Goal: Task Accomplishment & Management: Manage account settings

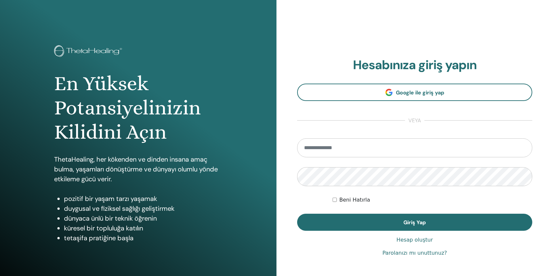
click at [368, 152] on input "email" at bounding box center [414, 148] width 235 height 19
type input "**********"
click at [297, 214] on button "Giriş Yap" at bounding box center [414, 222] width 235 height 17
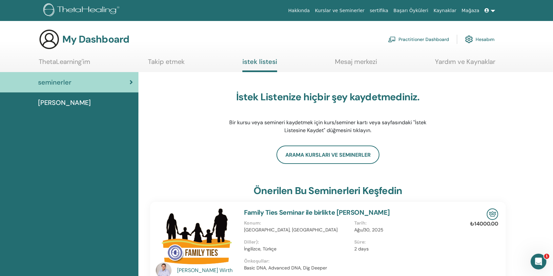
click at [484, 40] on link "Hesabım" at bounding box center [480, 39] width 30 height 14
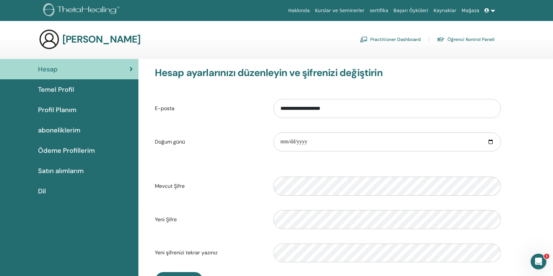
click at [86, 92] on div "Temel Profil" at bounding box center [69, 90] width 128 height 10
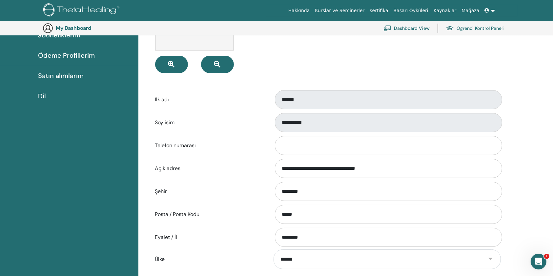
scroll to position [106, 0]
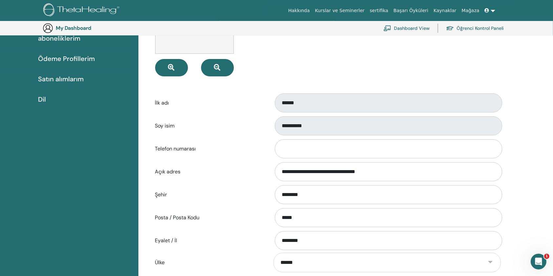
click at [487, 29] on link "Öğrenci Kontrol Paneli" at bounding box center [475, 28] width 58 height 14
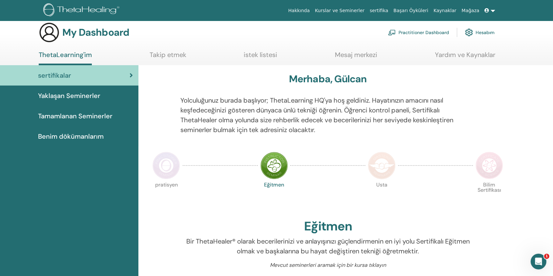
click at [464, 54] on link "Yardım ve Kaynaklar" at bounding box center [465, 57] width 60 height 13
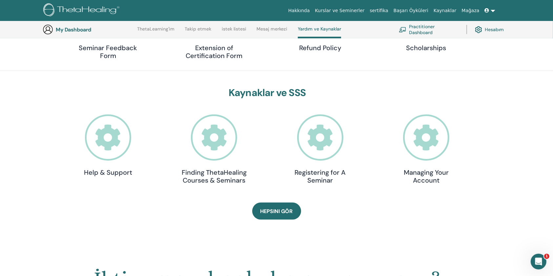
scroll to position [144, 0]
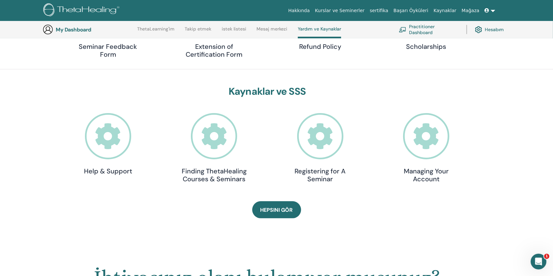
click at [428, 140] on icon at bounding box center [426, 136] width 46 height 46
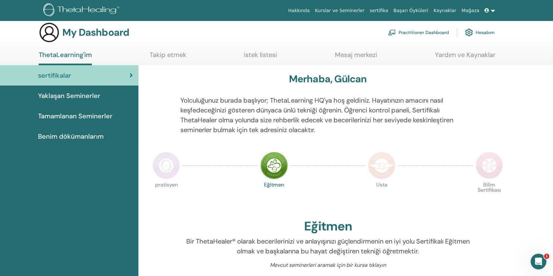
click at [483, 27] on link "Hesabım" at bounding box center [480, 32] width 30 height 14
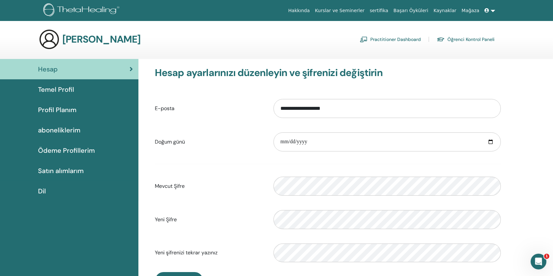
click at [59, 109] on span "Profil Planım" at bounding box center [57, 110] width 38 height 10
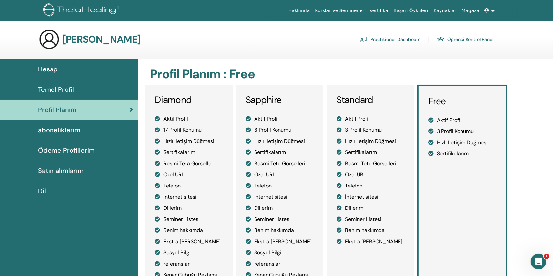
click at [75, 92] on div "Temel Profil" at bounding box center [69, 90] width 128 height 10
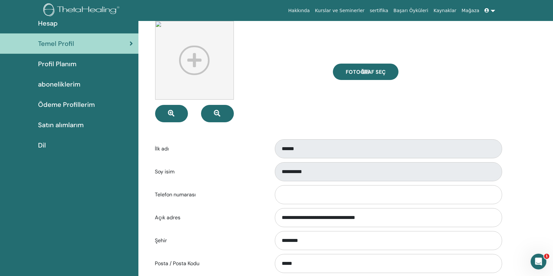
scroll to position [31, 0]
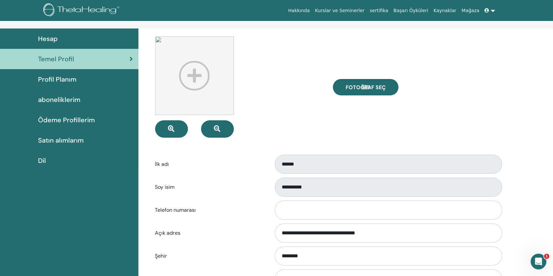
click at [68, 102] on span "aboneliklerim" at bounding box center [59, 100] width 42 height 10
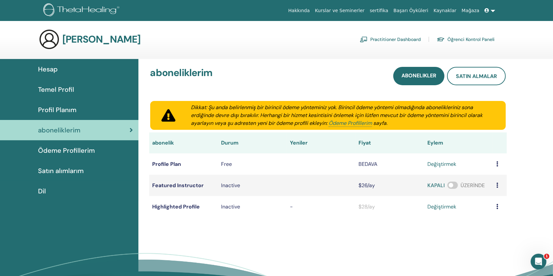
click at [55, 72] on span "Hesap" at bounding box center [48, 69] width 20 height 10
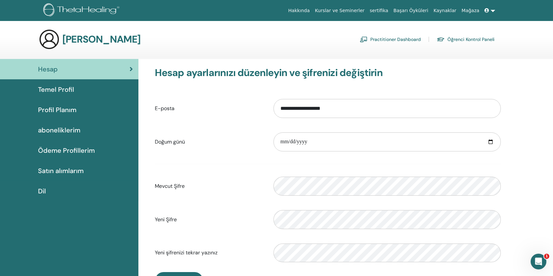
click at [484, 35] on link "Öğrenci Kontrol Paneli" at bounding box center [466, 39] width 58 height 11
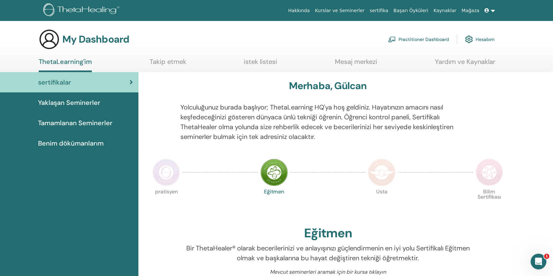
click at [486, 39] on link "Hesabım" at bounding box center [480, 39] width 30 height 14
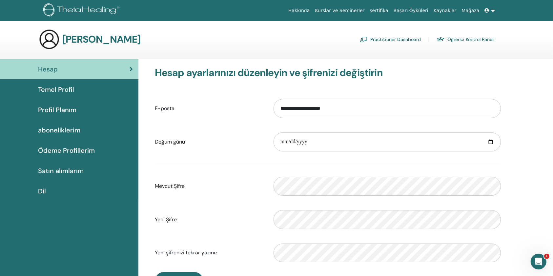
click at [494, 7] on link at bounding box center [491, 11] width 16 height 12
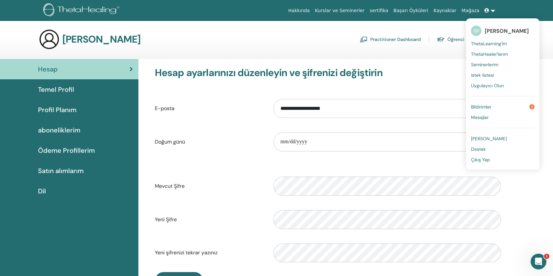
click at [489, 138] on span "[PERSON_NAME]" at bounding box center [489, 139] width 36 height 6
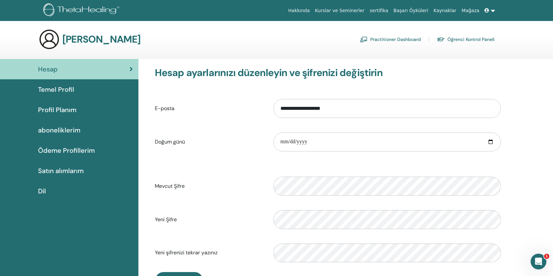
click at [70, 99] on link "Temel Profil" at bounding box center [69, 89] width 139 height 20
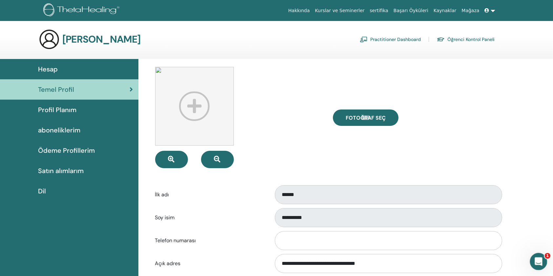
click at [534, 264] on icon "Intercom Messenger uygulamasını aç" at bounding box center [538, 261] width 11 height 11
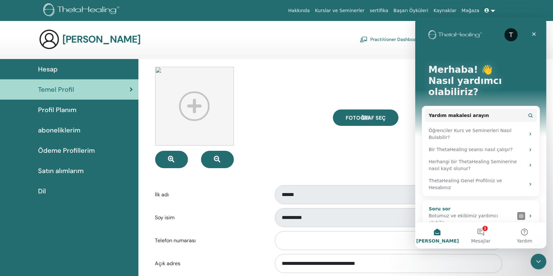
click at [490, 213] on div "Botumuz ve ekibimiz yardımcı olabilir" at bounding box center [472, 220] width 86 height 14
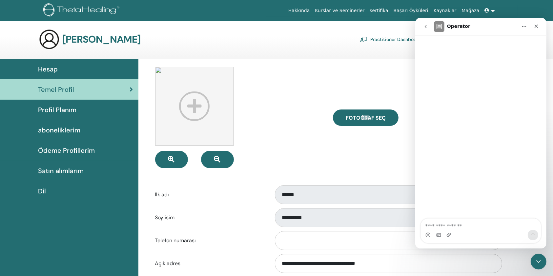
click at [464, 228] on textarea "Bir soru sorun..." at bounding box center [481, 224] width 120 height 11
type textarea "*"
type textarea "**********"
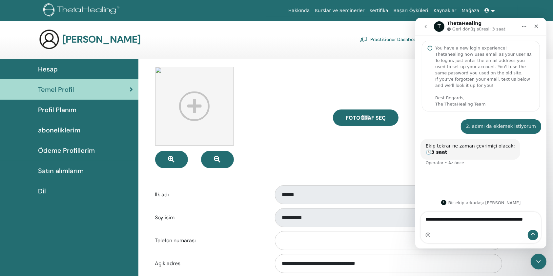
type textarea "**********"
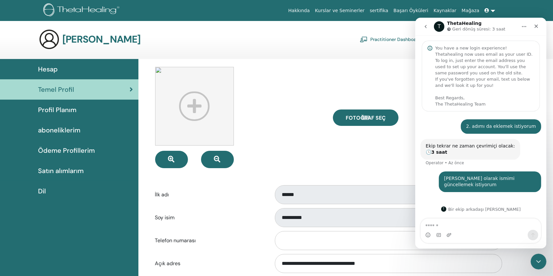
click at [384, 167] on div "Fotoğraf seç" at bounding box center [417, 117] width 178 height 101
click at [404, 104] on div "Fotoğraf seç" at bounding box center [417, 117] width 178 height 101
click at [542, 262] on div "Intercom Messenger uygulamasını kapat" at bounding box center [538, 261] width 16 height 16
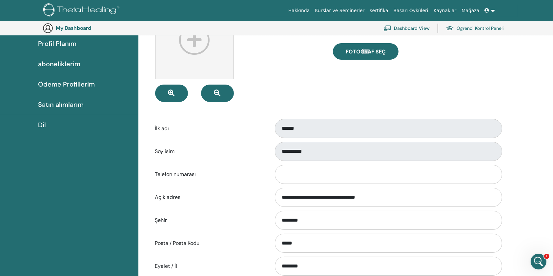
scroll to position [80, 0]
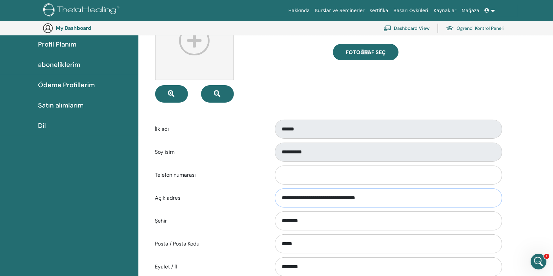
click at [423, 200] on input "**********" at bounding box center [388, 198] width 227 height 19
click at [235, 131] on label "İlk adı" at bounding box center [209, 129] width 119 height 12
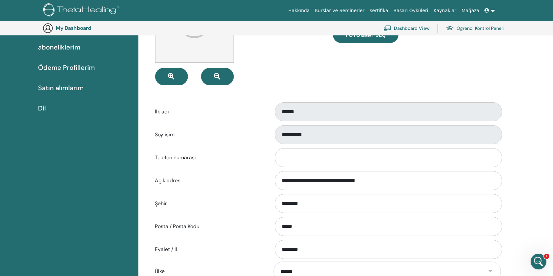
scroll to position [0, 0]
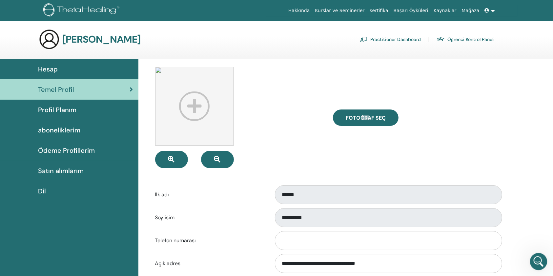
click at [544, 259] on div "Intercom Messenger uygulamasını aç" at bounding box center [538, 261] width 22 height 22
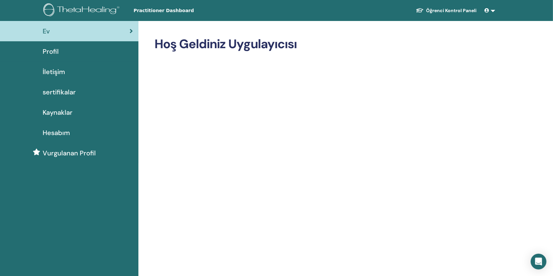
click at [72, 50] on div "Profil" at bounding box center [69, 52] width 128 height 10
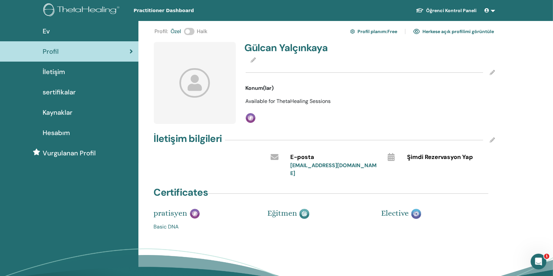
click at [255, 60] on icon at bounding box center [253, 59] width 5 height 5
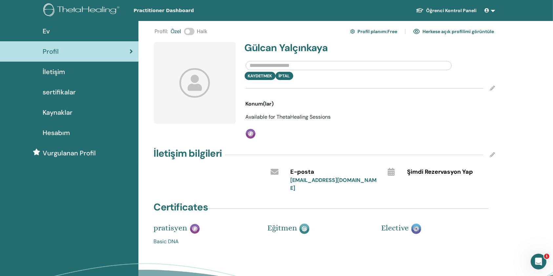
click at [289, 48] on h4 "Gülcan Yalçınkaya" at bounding box center [306, 48] width 122 height 12
click at [287, 76] on div "Kaydetmek İptal" at bounding box center [371, 76] width 260 height 8
click at [272, 61] on input "text" at bounding box center [349, 65] width 206 height 9
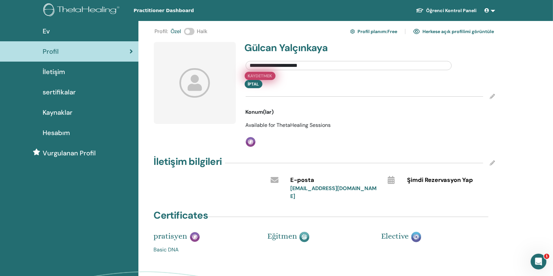
type input "**********"
click at [266, 78] on button "Kaydetmek" at bounding box center [260, 76] width 31 height 8
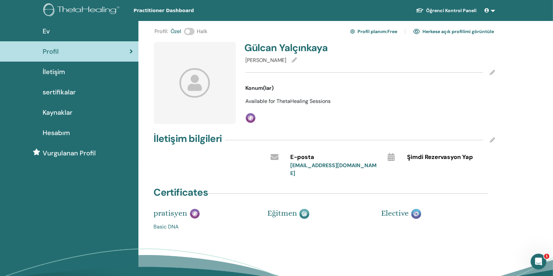
click at [64, 77] on link "İletişim" at bounding box center [69, 72] width 139 height 20
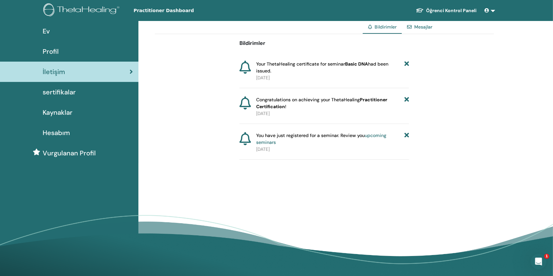
click at [53, 36] on link "Ev" at bounding box center [69, 31] width 139 height 20
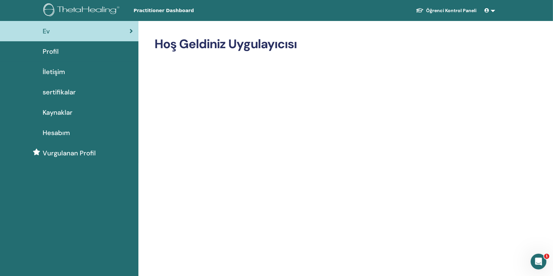
click at [491, 13] on span at bounding box center [488, 10] width 6 height 5
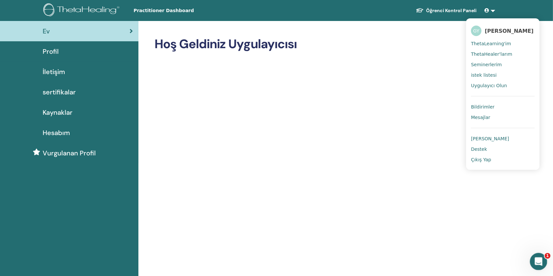
click at [534, 259] on div "Intercom Messenger uygulamasını aç" at bounding box center [538, 261] width 22 height 22
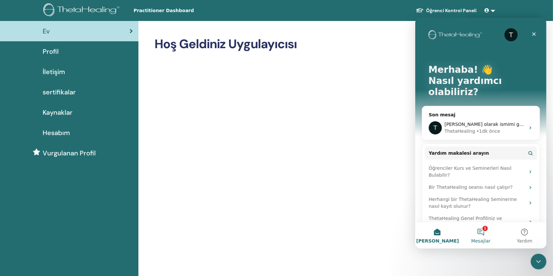
click at [478, 236] on button "1 Mesajlar" at bounding box center [481, 236] width 44 height 26
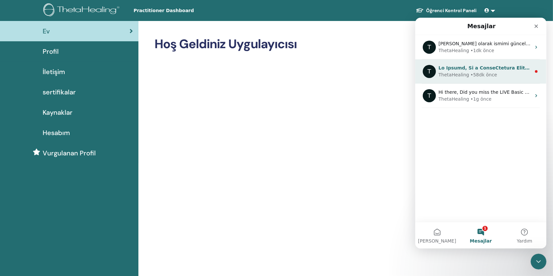
click at [529, 78] on div "T ThetaHealing • 58dk önce" at bounding box center [480, 71] width 131 height 24
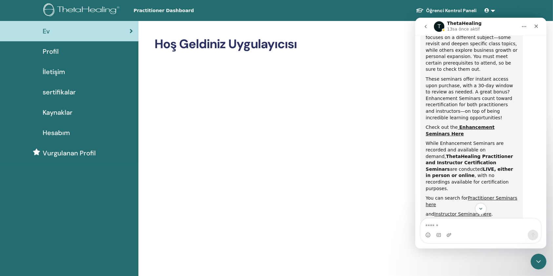
scroll to position [307, 0]
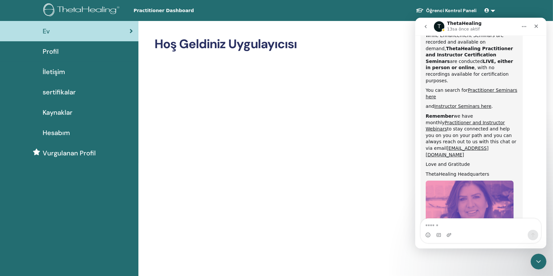
click at [427, 26] on icon "go back" at bounding box center [425, 26] width 5 height 5
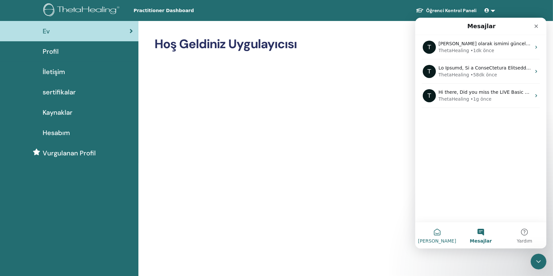
click at [440, 235] on button "[PERSON_NAME]" at bounding box center [437, 236] width 44 height 26
